Goal: Answer question/provide support: Answer question/provide support

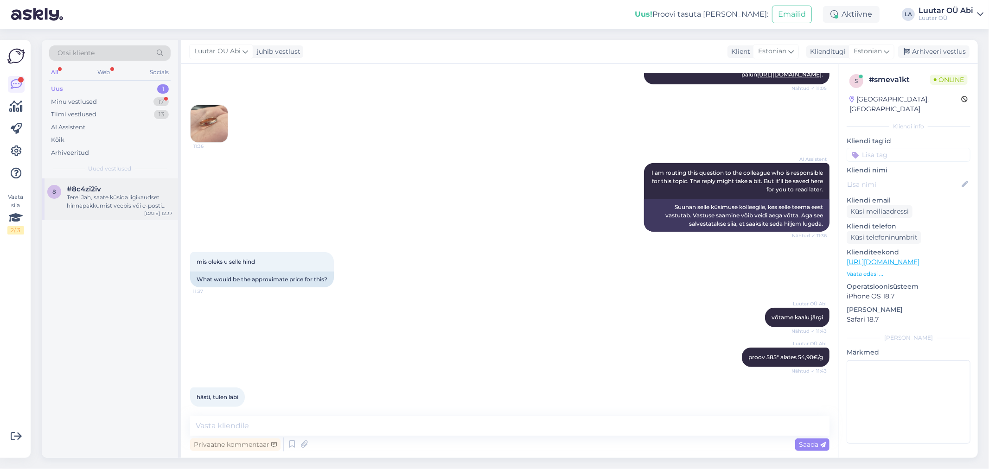
click at [117, 203] on div "Tere! Jah, saate küsida ligikaudset hinnapakkumist veebis või e-posti [PERSON_N…" at bounding box center [120, 201] width 106 height 17
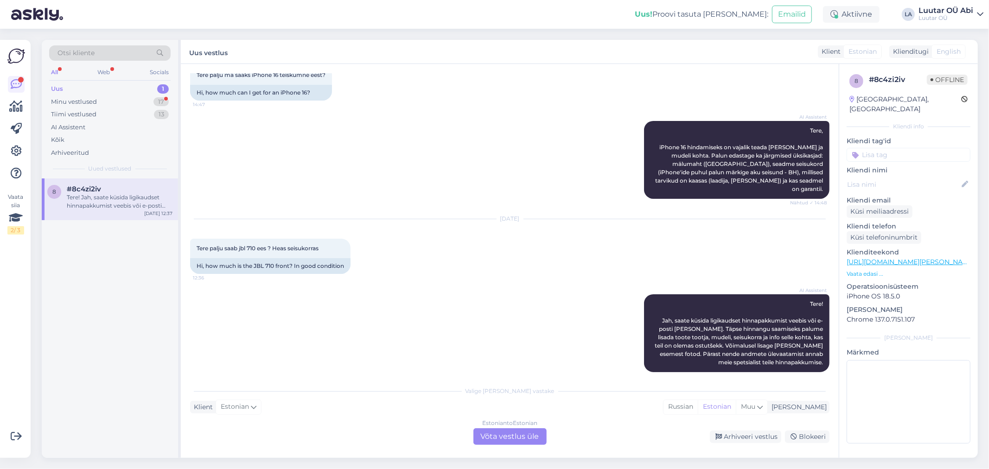
click at [132, 94] on div "Uus 1" at bounding box center [109, 89] width 121 height 13
click at [136, 219] on div "8 #8c4zi2iv Tere! Jah, saate küsida ligikaudset hinnapakkumist veebis või e-pos…" at bounding box center [110, 319] width 136 height 280
click at [135, 205] on div "Tere! Jah, saate küsida ligikaudset hinnapakkumist veebis või e-posti [PERSON_N…" at bounding box center [120, 201] width 106 height 17
click at [103, 95] on div "Uus 1 Minu vestlused 17 Tiimi vestlused 13 AI Assistent Kõik Arhiveeritud" at bounding box center [109, 121] width 121 height 77
click at [123, 219] on div "8 #8c4zi2iv Tere! Jah, saate küsida ligikaudset hinnapakkumist veebis või e-pos…" at bounding box center [110, 200] width 136 height 42
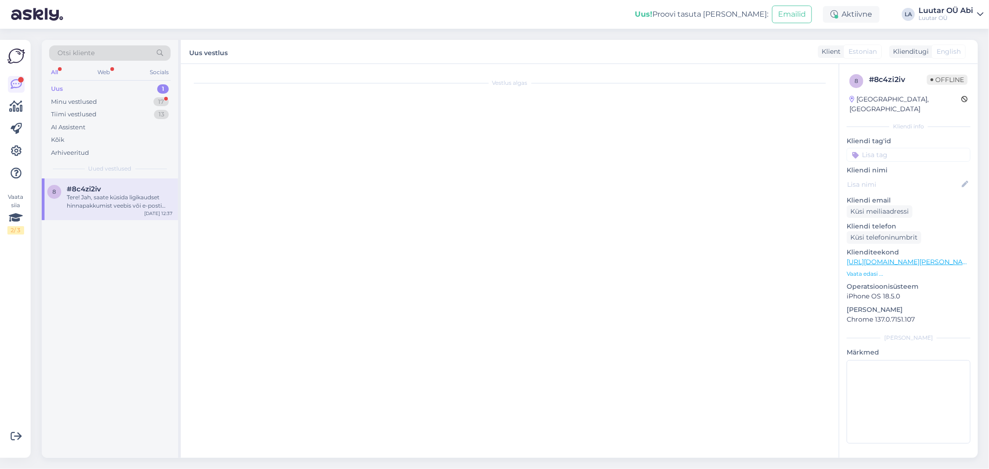
scroll to position [0, 0]
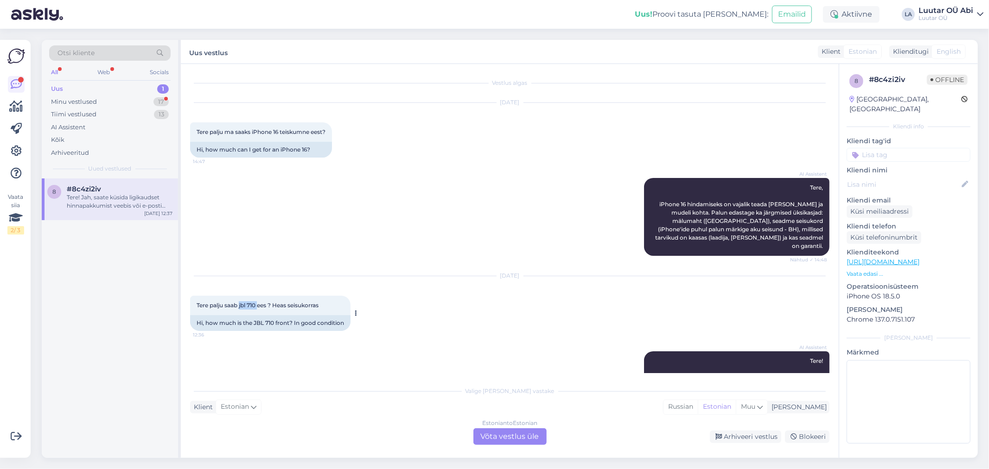
drag, startPoint x: 239, startPoint y: 297, endPoint x: 258, endPoint y: 297, distance: 19.0
click at [258, 302] on span "Tere palju saab jbl 710 ees ? Heas seisukorras" at bounding box center [258, 305] width 122 height 7
copy span "jbl 710"
click at [541, 175] on div "AI Assistent Tere, iPhone 16 hindamiseks on vajalik teada [PERSON_NAME] ja mude…" at bounding box center [509, 217] width 639 height 98
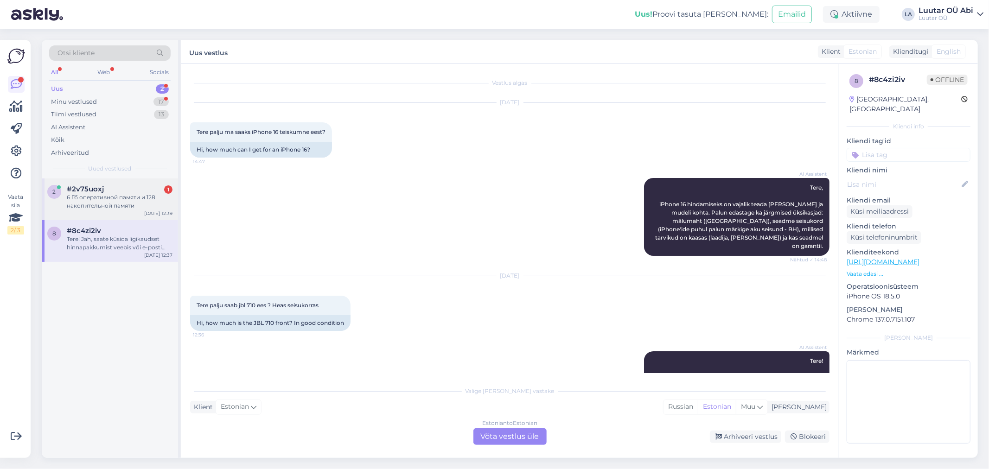
click at [104, 195] on div "6 Гб оперативной памяти и 128 накопительной памяти" at bounding box center [120, 201] width 106 height 17
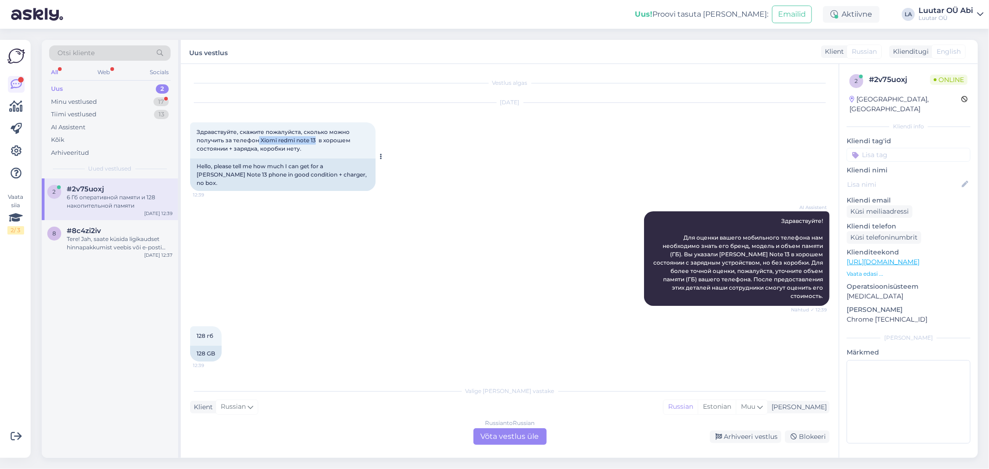
drag, startPoint x: 258, startPoint y: 141, endPoint x: 316, endPoint y: 142, distance: 58.0
click at [316, 142] on span "Здравствуйте, скажите пожалуйста, сколько можно получить за телефон Xiomi redmi…" at bounding box center [274, 140] width 155 height 24
drag, startPoint x: 316, startPoint y: 142, endPoint x: 255, endPoint y: 136, distance: 61.0
click at [255, 136] on span "Здравствуйте, скажите пожалуйста, сколько можно получить за телефон Xiomi redmi…" at bounding box center [274, 140] width 155 height 24
drag, startPoint x: 258, startPoint y: 137, endPoint x: 314, endPoint y: 141, distance: 56.7
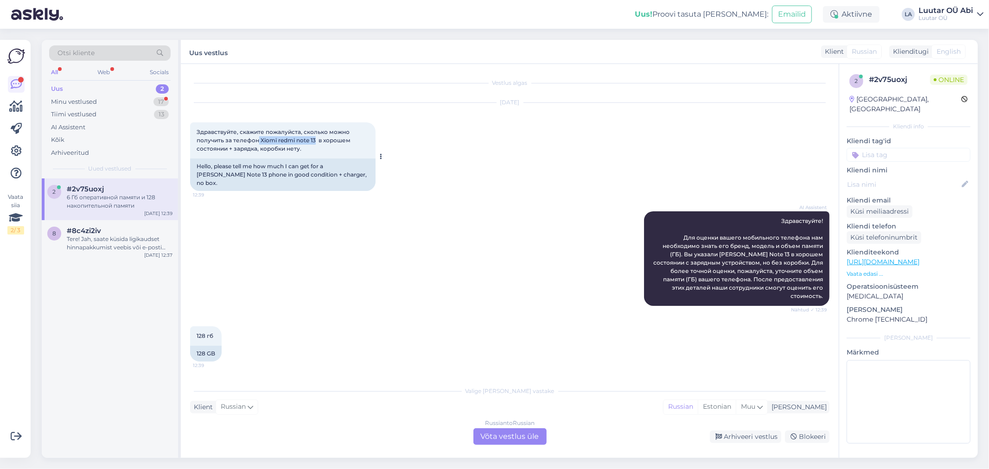
click at [314, 141] on span "Здравствуйте, скажите пожалуйста, сколько можно получить за телефон Xiomi redmi…" at bounding box center [274, 140] width 155 height 24
copy span "[PERSON_NAME] note 13"
drag, startPoint x: 96, startPoint y: 101, endPoint x: 98, endPoint y: 96, distance: 5.4
click at [96, 100] on div "Minu vestlused" at bounding box center [74, 101] width 46 height 9
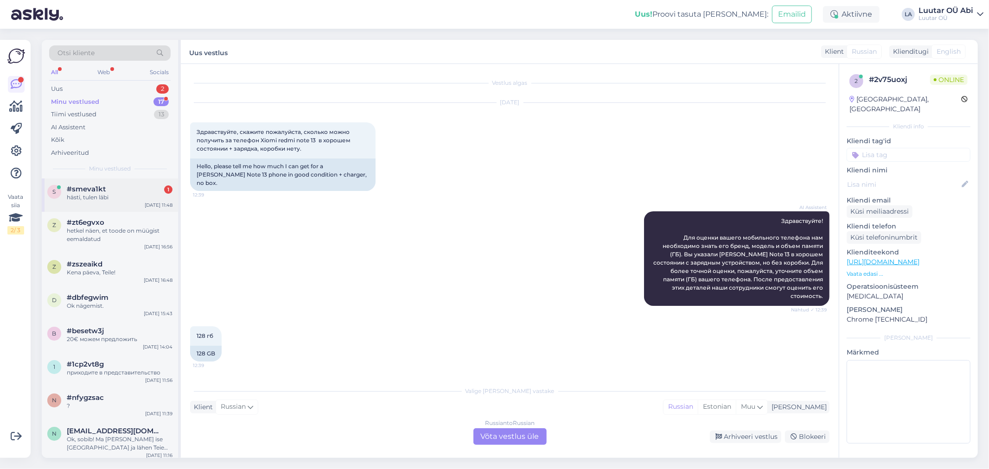
click at [145, 196] on div "hästi, tulen läbi" at bounding box center [120, 197] width 106 height 8
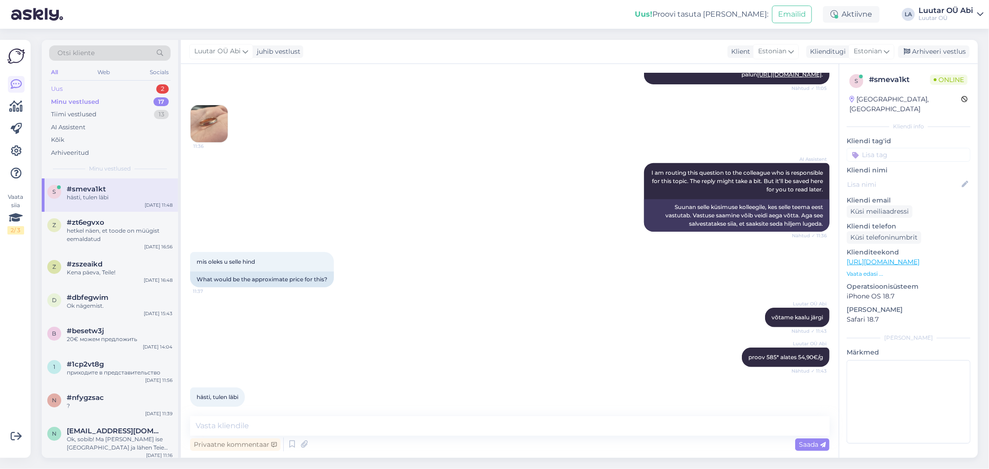
click at [126, 86] on div "Uus 2" at bounding box center [109, 89] width 121 height 13
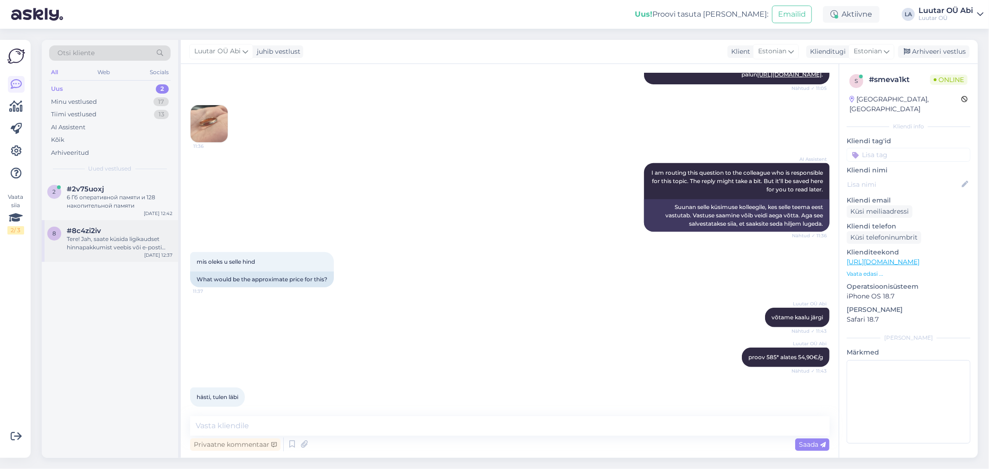
click at [115, 246] on div "Tere! Jah, saate küsida ligikaudset hinnapakkumist veebis või e-posti [PERSON_N…" at bounding box center [120, 243] width 106 height 17
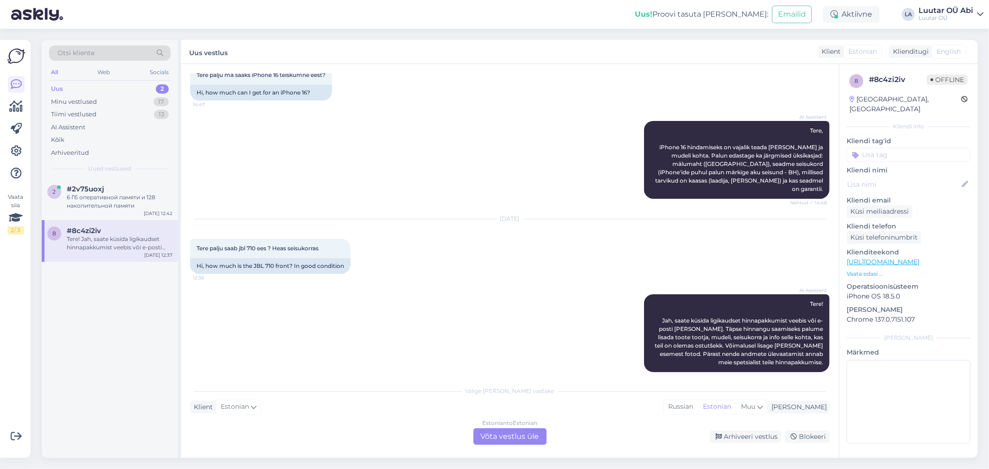
click at [549, 407] on div "Klient Estonian Mina Russian Estonian Muu" at bounding box center [509, 407] width 639 height 13
click at [516, 439] on div "Estonian to Estonian Võta vestlus üle" at bounding box center [509, 436] width 73 height 17
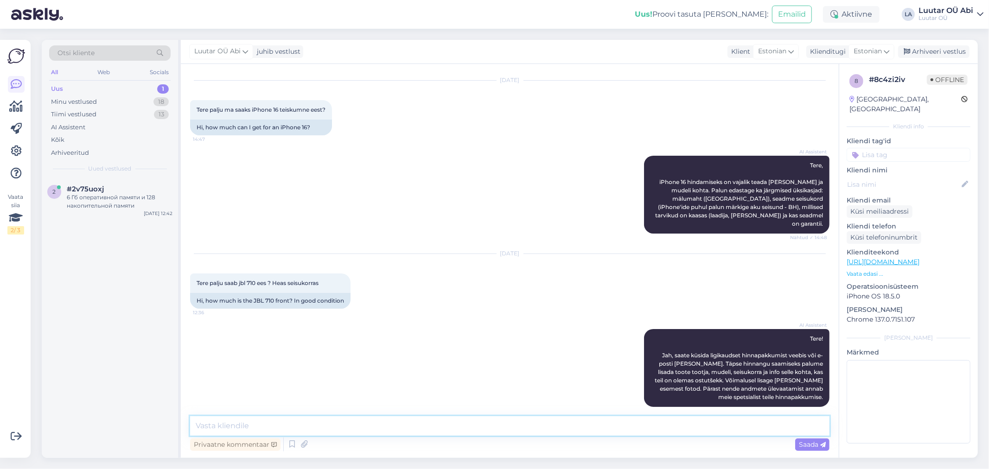
click at [376, 422] on textarea at bounding box center [509, 425] width 639 height 19
type textarea "kuni 150€ [PERSON_NAME]"
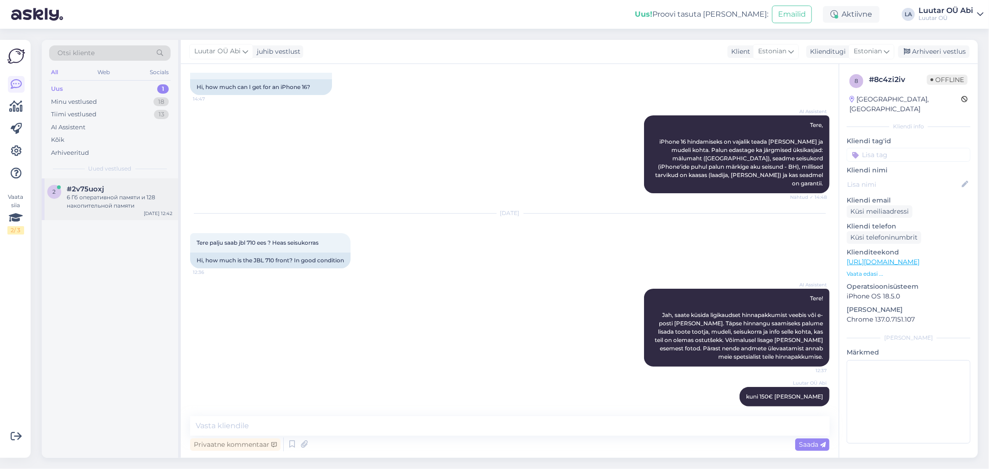
drag, startPoint x: 128, startPoint y: 184, endPoint x: 133, endPoint y: 186, distance: 5.0
click at [128, 184] on div "2 #2v75uoxj 6 Гб оперативной памяти и 128 накопительной памяти [DATE] 12:42" at bounding box center [110, 200] width 136 height 42
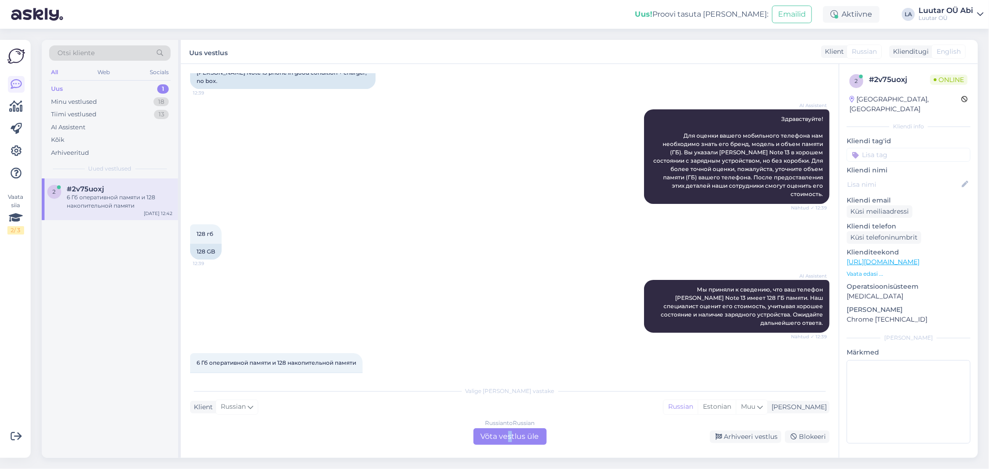
click at [509, 432] on div "Russian to Russian Võta vestlus üle" at bounding box center [509, 436] width 73 height 17
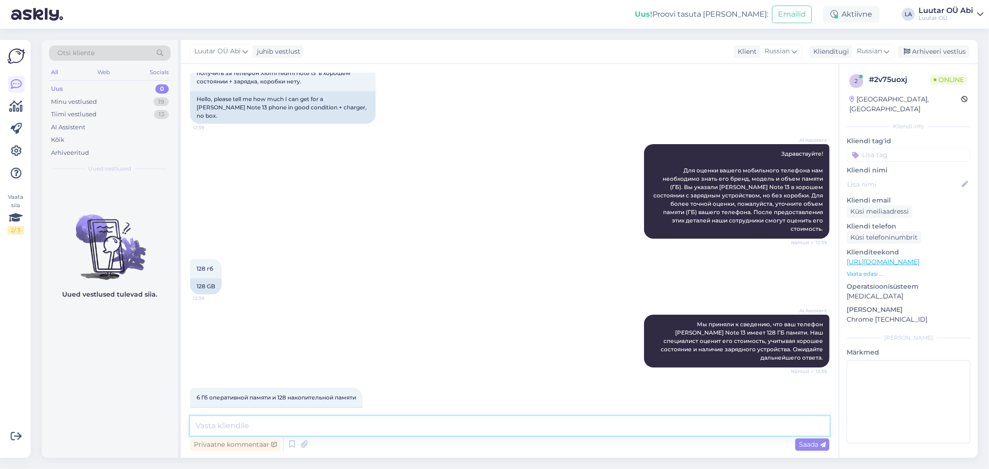
click at [440, 428] on textarea at bounding box center [509, 425] width 639 height 19
type textarea "минутку"
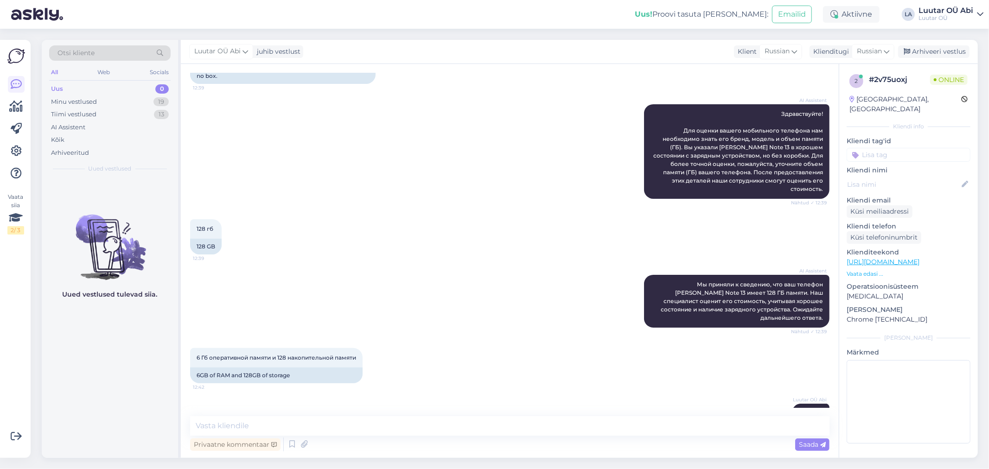
click at [433, 186] on div "AI Assistent Здравствуйте! Для оценки вашего мобильного телефона нам необходимо…" at bounding box center [509, 151] width 639 height 115
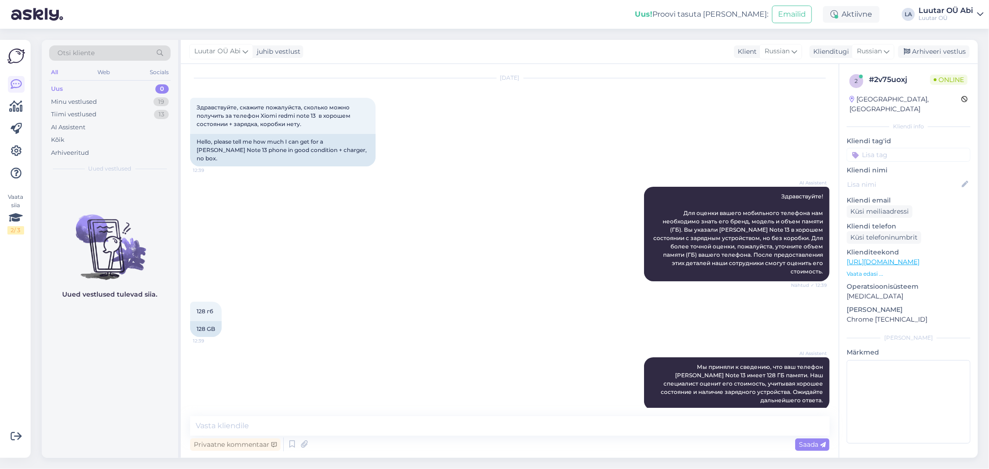
scroll to position [0, 0]
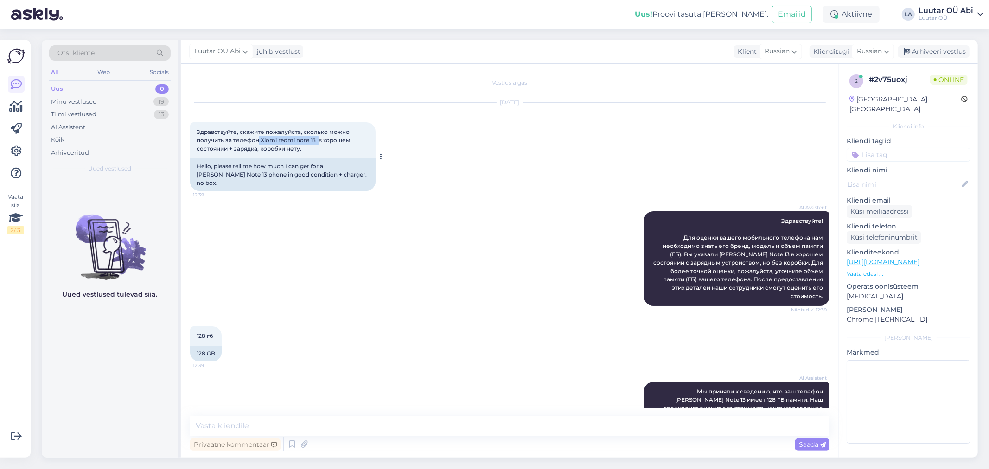
drag, startPoint x: 258, startPoint y: 140, endPoint x: 318, endPoint y: 142, distance: 60.3
click at [318, 142] on span "Здравствуйте, скажите пожалуйста, сколько можно получить за телефон Xiomi redmi…" at bounding box center [274, 140] width 155 height 24
copy span "[PERSON_NAME] note 13"
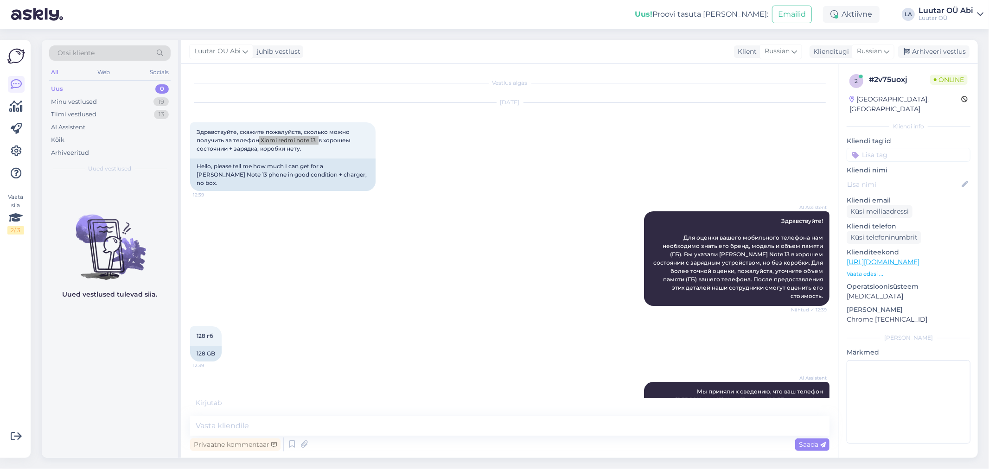
scroll to position [147, 0]
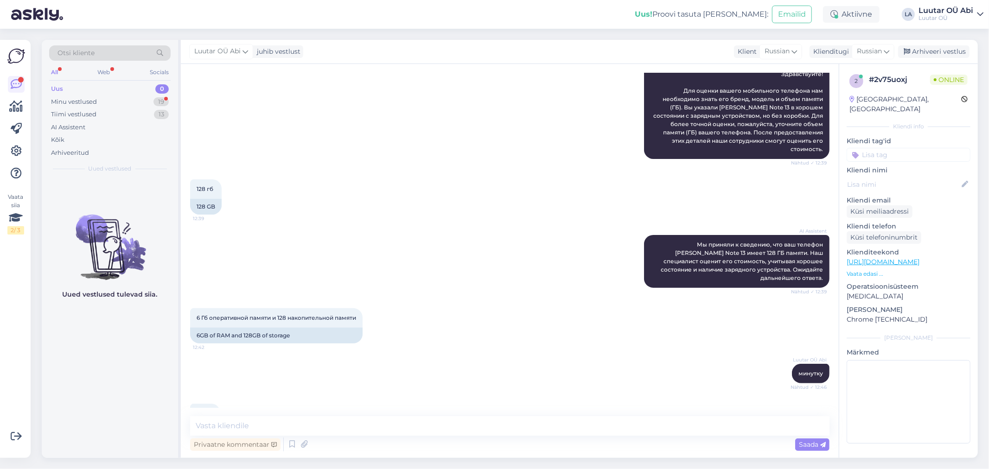
click at [321, 438] on div "Privaatne kommentaar Saada" at bounding box center [509, 445] width 639 height 18
click at [325, 432] on textarea at bounding box center [509, 425] width 639 height 19
type textarea "до 40 можем предложить [PERSON_NAME]"
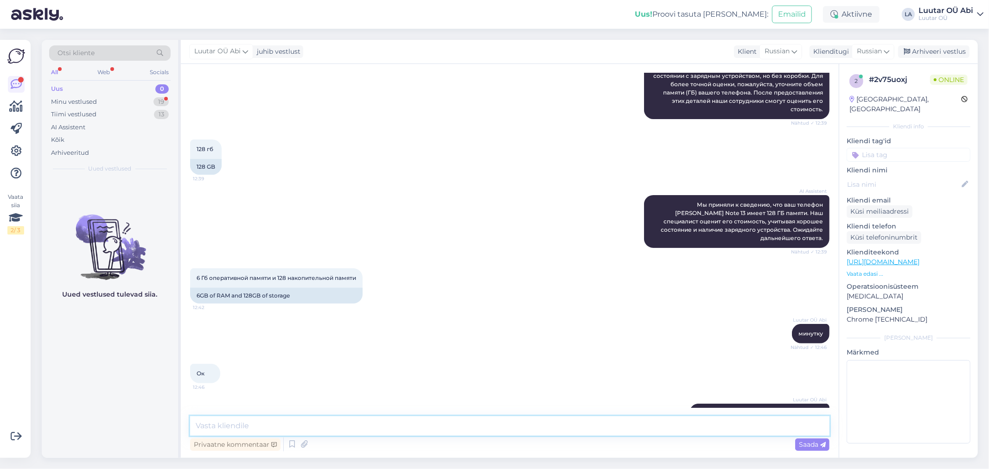
scroll to position [226, 0]
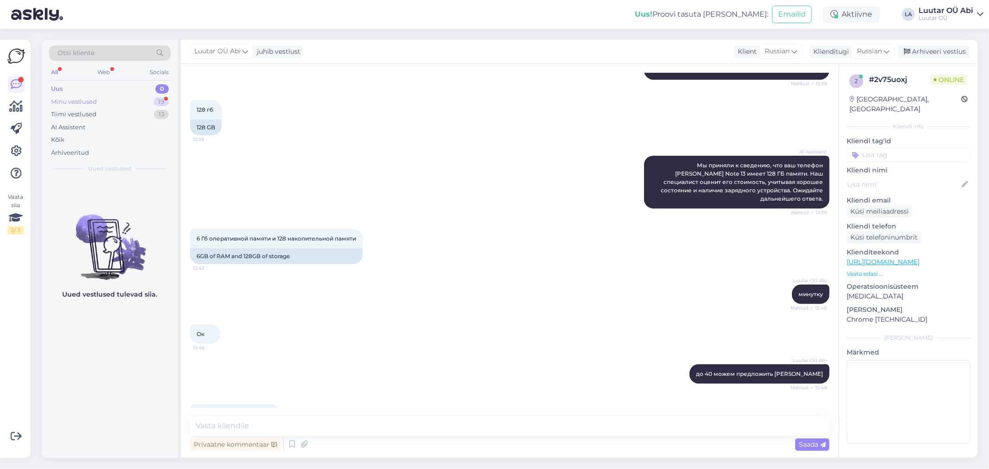
click at [128, 104] on div "Minu vestlused 19" at bounding box center [109, 102] width 121 height 13
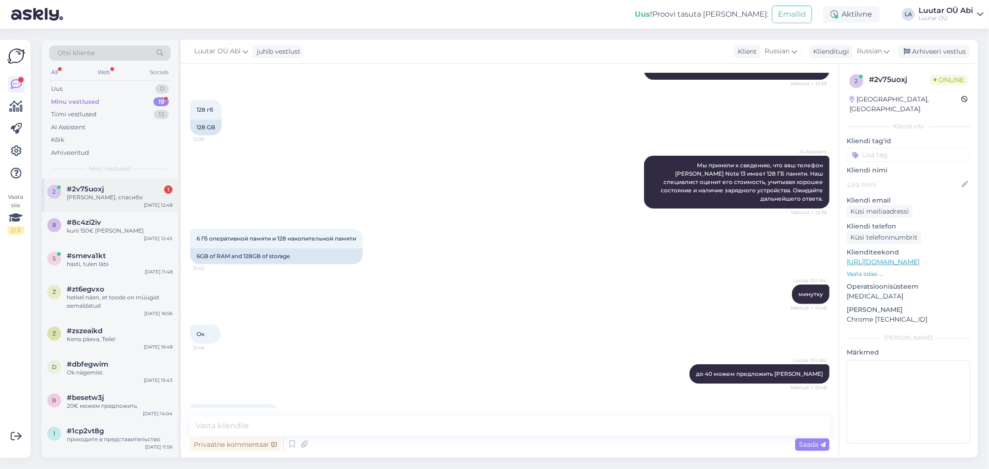
click at [123, 189] on div "#2v75uoxj 1" at bounding box center [120, 189] width 106 height 8
click at [441, 314] on div "Ок 12:46" at bounding box center [509, 334] width 639 height 40
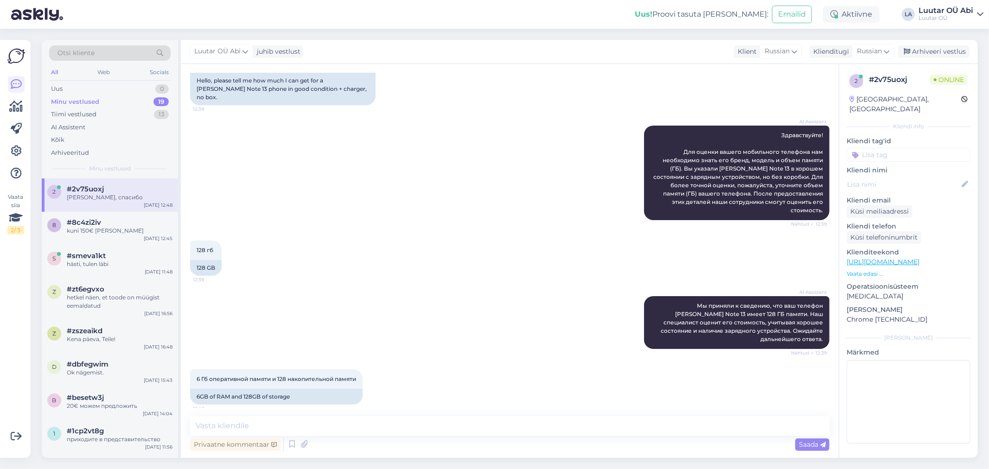
scroll to position [0, 0]
